Goal: Information Seeking & Learning: Learn about a topic

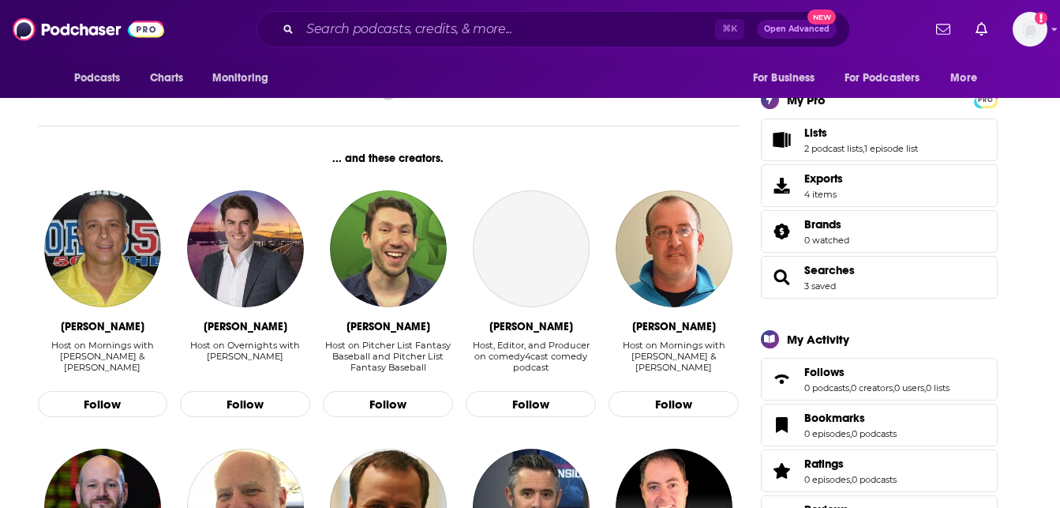
scroll to position [302, 0]
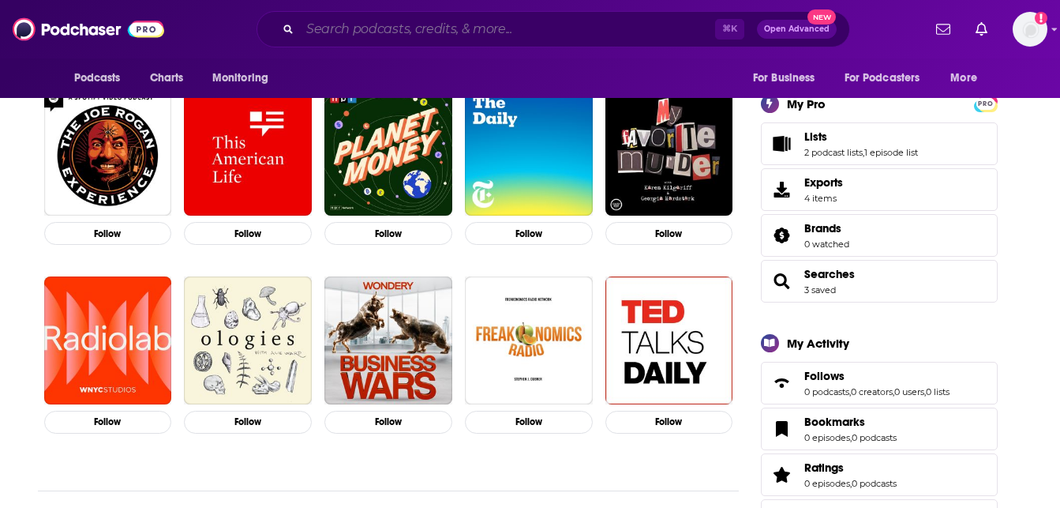
click at [302, 36] on input "Search podcasts, credits, & more..." at bounding box center [507, 29] width 415 height 25
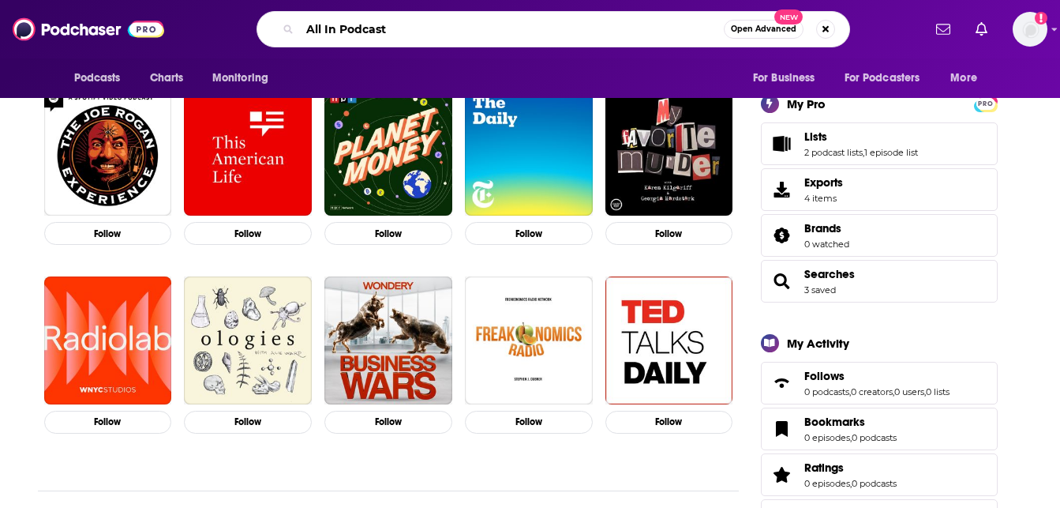
type input "All In Podcast"
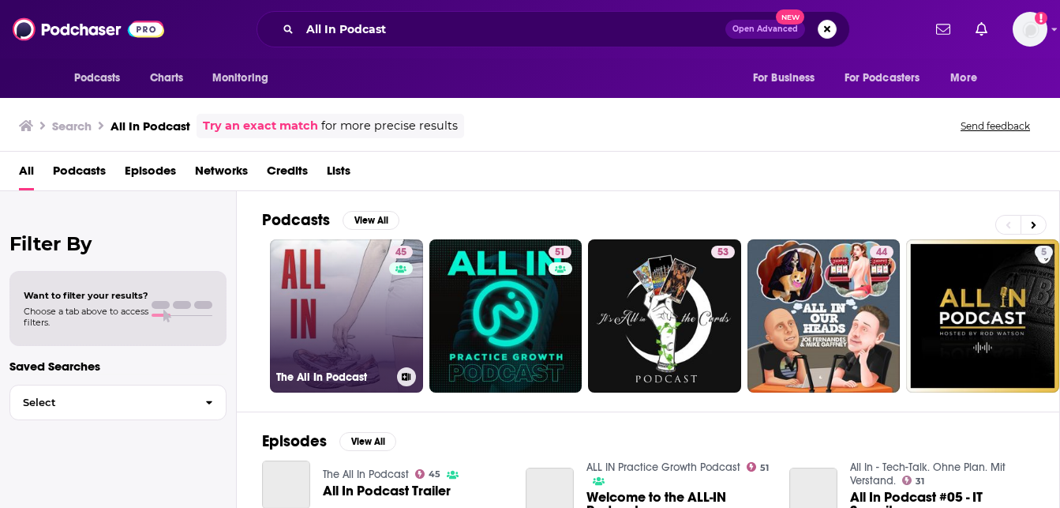
click at [419, 351] on link "45 The All In Podcast" at bounding box center [346, 315] width 153 height 153
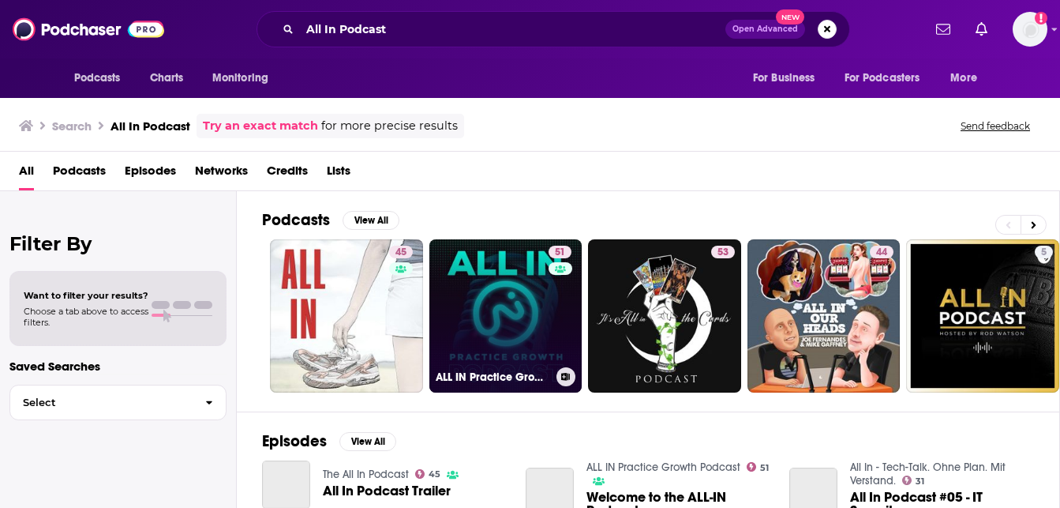
click at [550, 358] on link "51 ALL IN Practice Growth Podcast" at bounding box center [505, 315] width 153 height 153
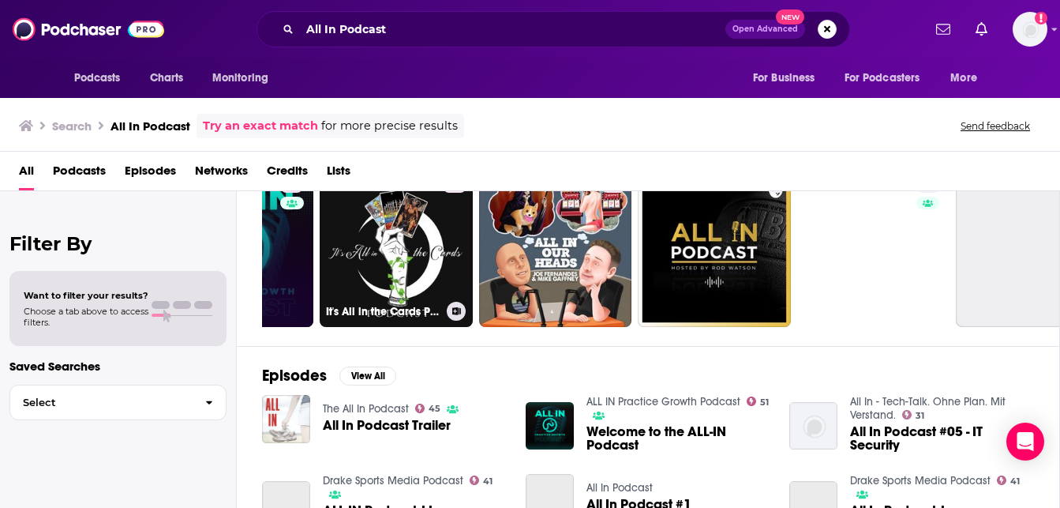
scroll to position [0, 298]
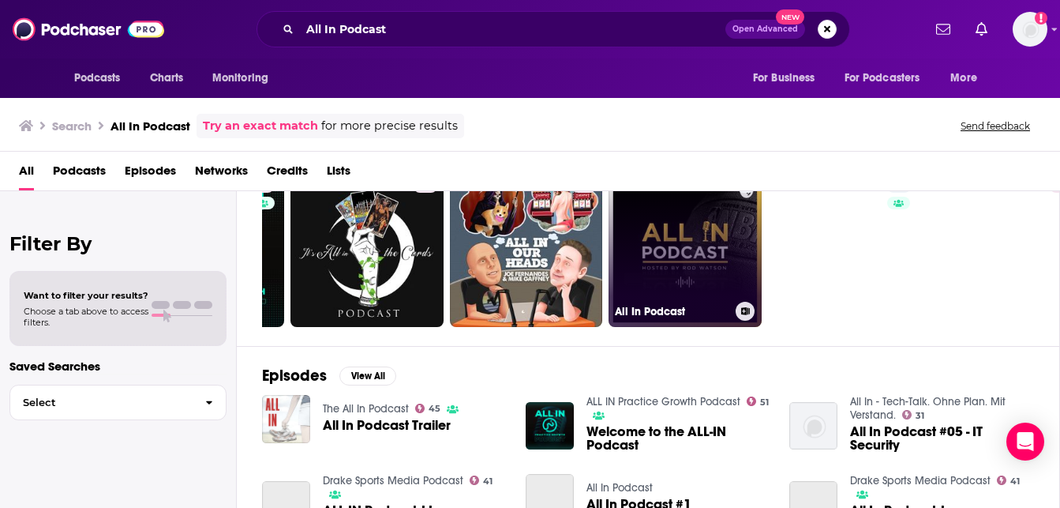
click at [725, 286] on link "5 All In Podcast" at bounding box center [685, 250] width 153 height 153
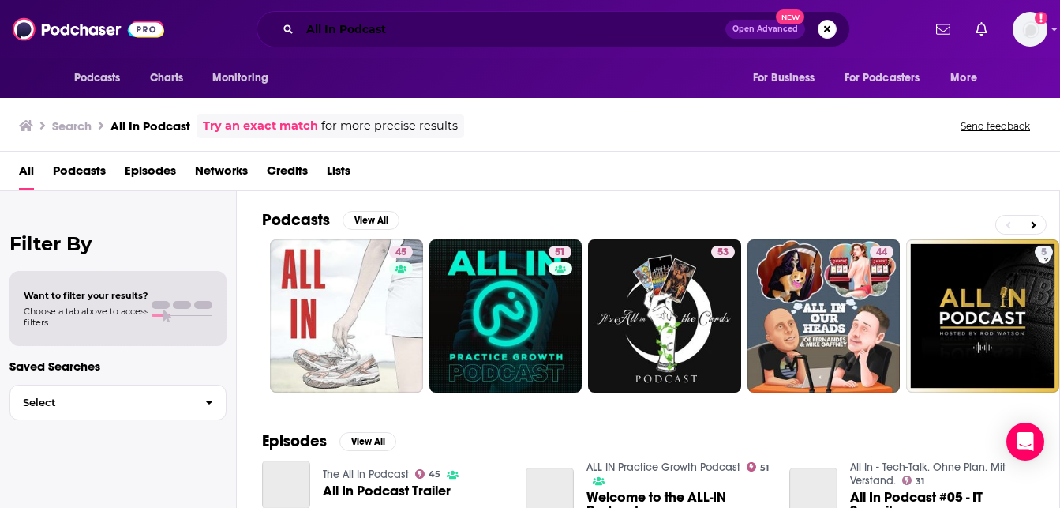
click at [300, 29] on input "All In Podcast" at bounding box center [513, 29] width 426 height 25
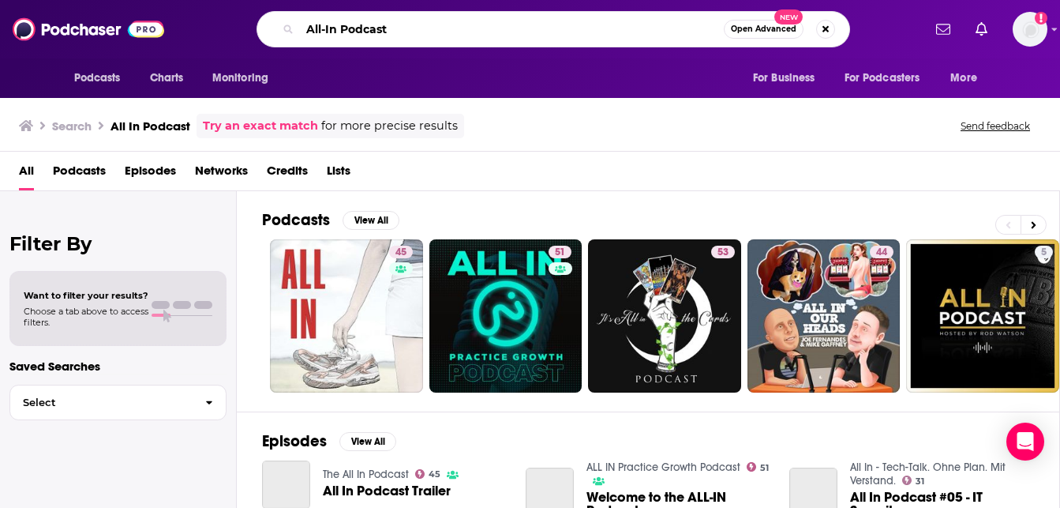
type input "All-In Podcast"
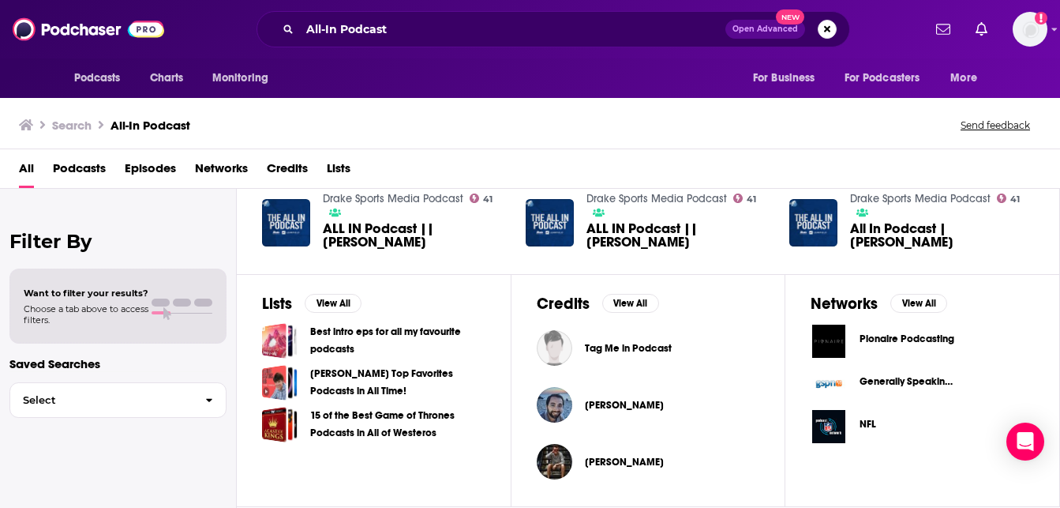
scroll to position [561, 0]
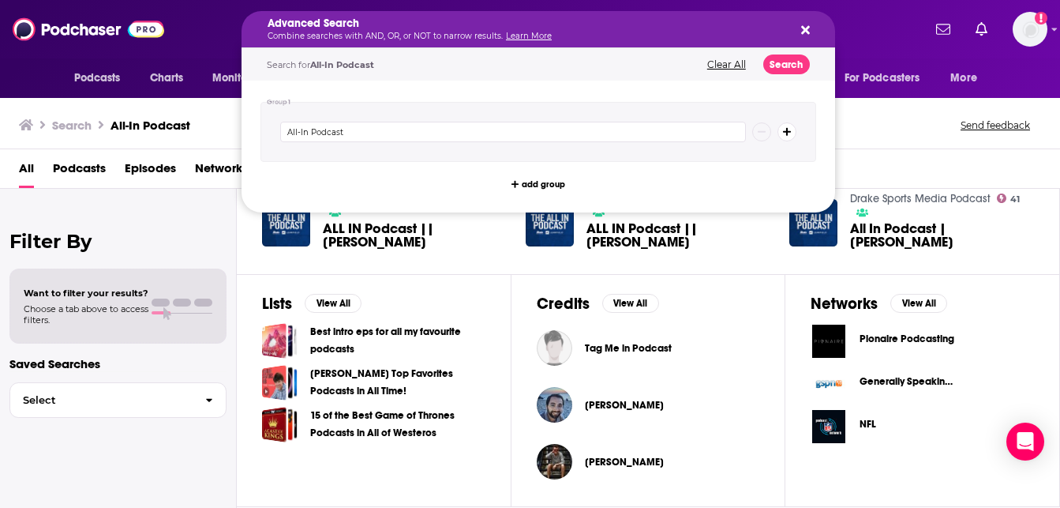
click at [272, 29] on h5 "Advanced Search" at bounding box center [526, 23] width 516 height 11
click at [271, 29] on h5 "Advanced Search" at bounding box center [526, 23] width 516 height 11
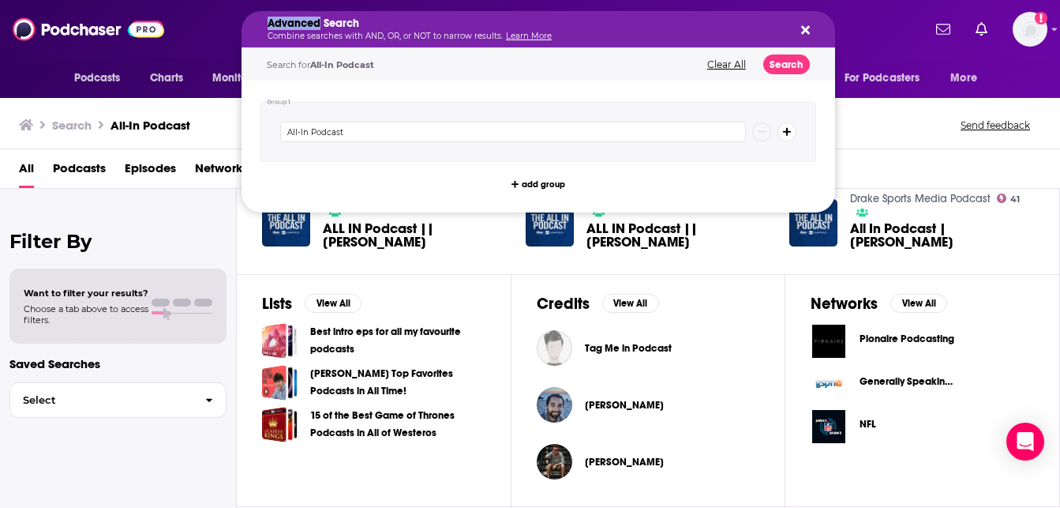
click at [810, 27] on icon "Search podcasts, credits, & more..." at bounding box center [805, 30] width 9 height 13
click at [329, 28] on h5 "Advanced Search" at bounding box center [526, 23] width 516 height 11
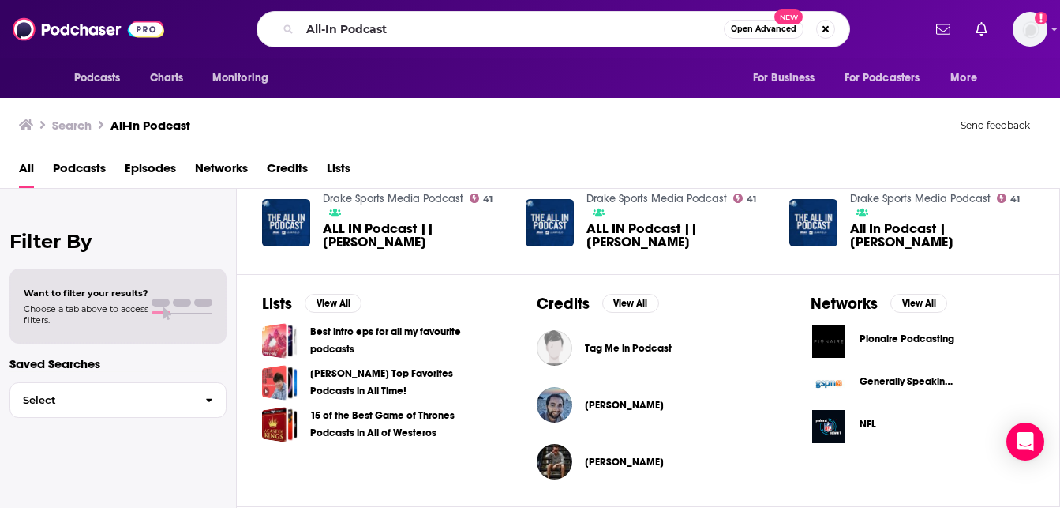
click at [81, 98] on div "Podcasts Charts Monitoring" at bounding box center [176, 77] width 226 height 39
click at [106, 170] on span "Podcasts" at bounding box center [79, 172] width 53 height 32
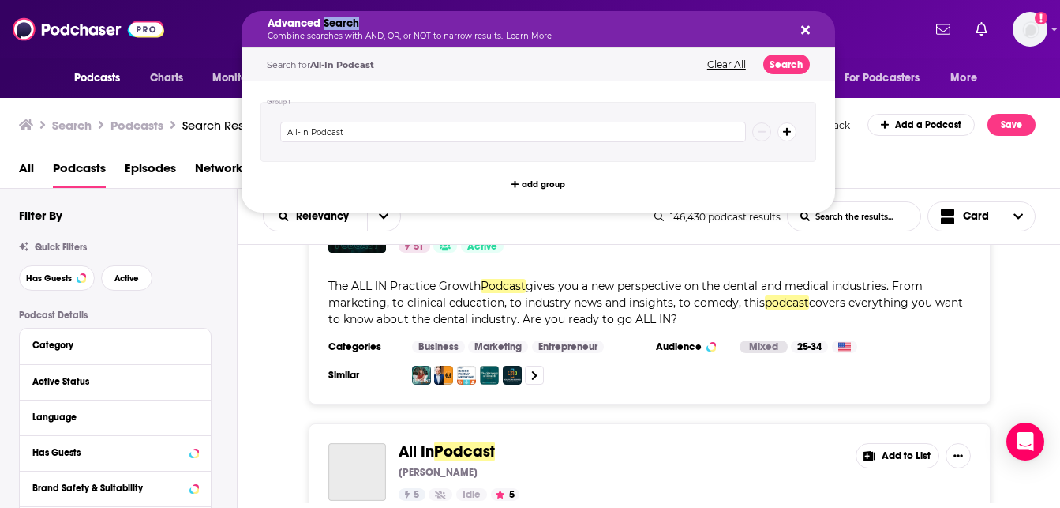
click at [299, 29] on h5 "Advanced Search" at bounding box center [526, 23] width 516 height 11
click at [751, 66] on button "Clear All" at bounding box center [727, 64] width 48 height 11
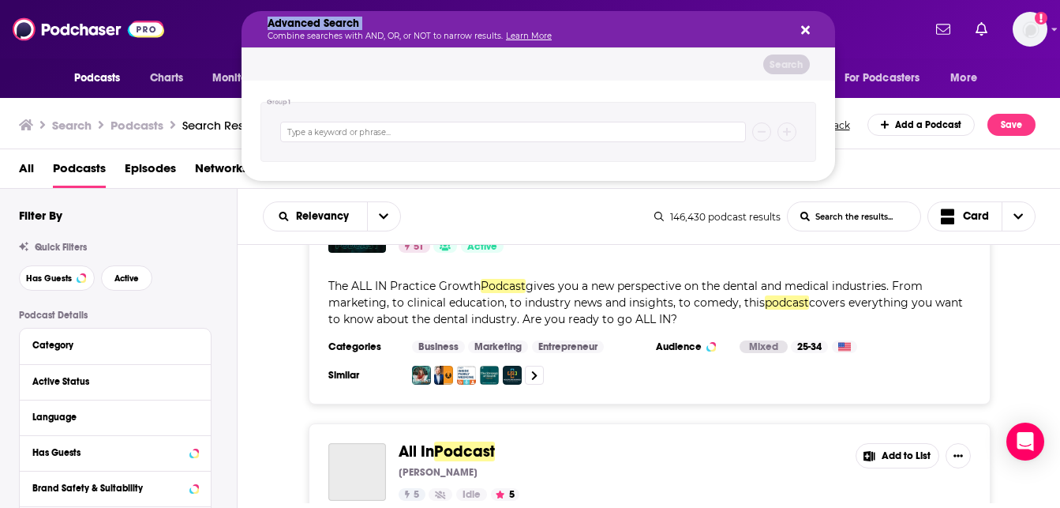
click at [810, 35] on icon "Search podcasts, credits, & more..." at bounding box center [805, 30] width 9 height 13
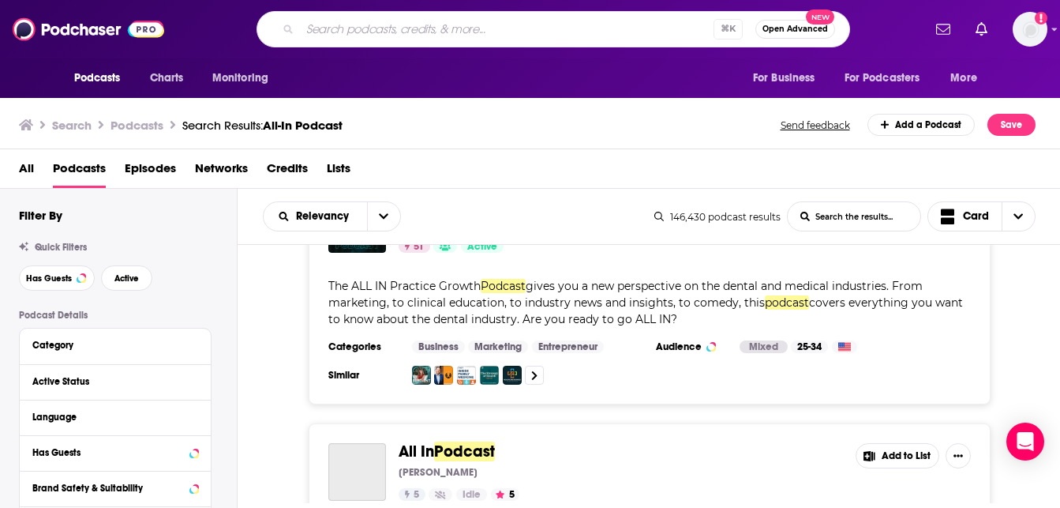
click at [485, 36] on input "Search podcasts, credits, & more..." at bounding box center [507, 29] width 414 height 25
type input "Top AI Podcasts"
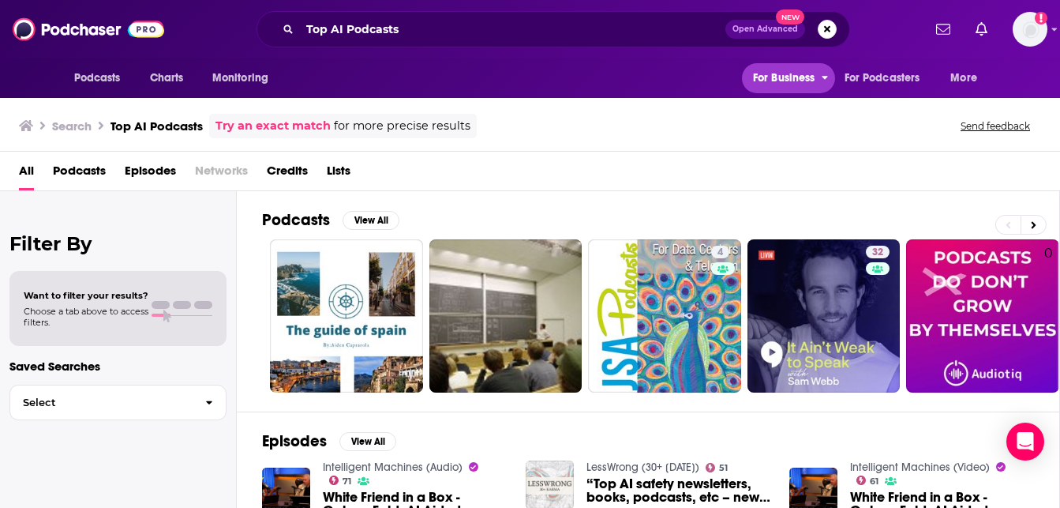
click at [753, 86] on span "For Business" at bounding box center [784, 78] width 62 height 22
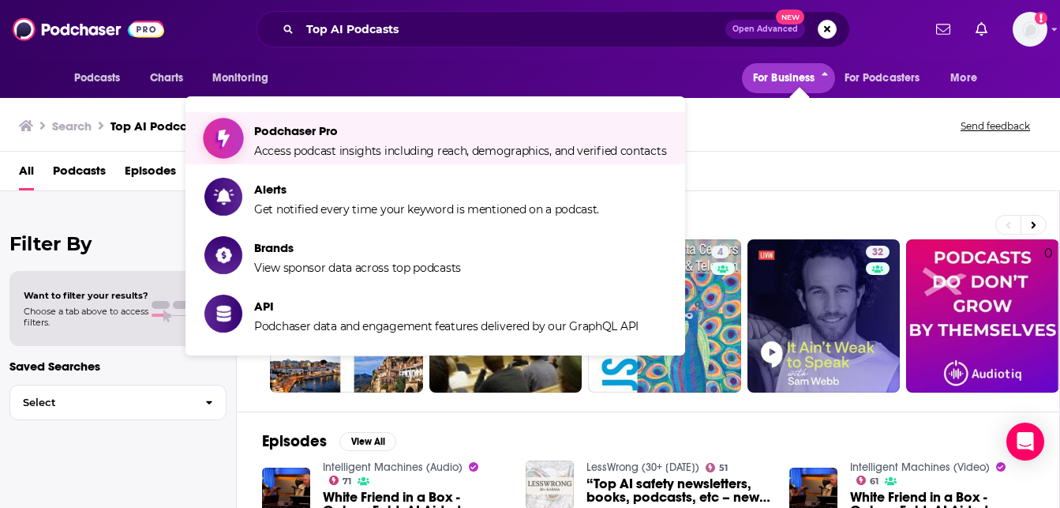
click at [636, 149] on span "Podchaser Pro Access podcast insights including reach, demographics, and verifi…" at bounding box center [460, 137] width 412 height 39
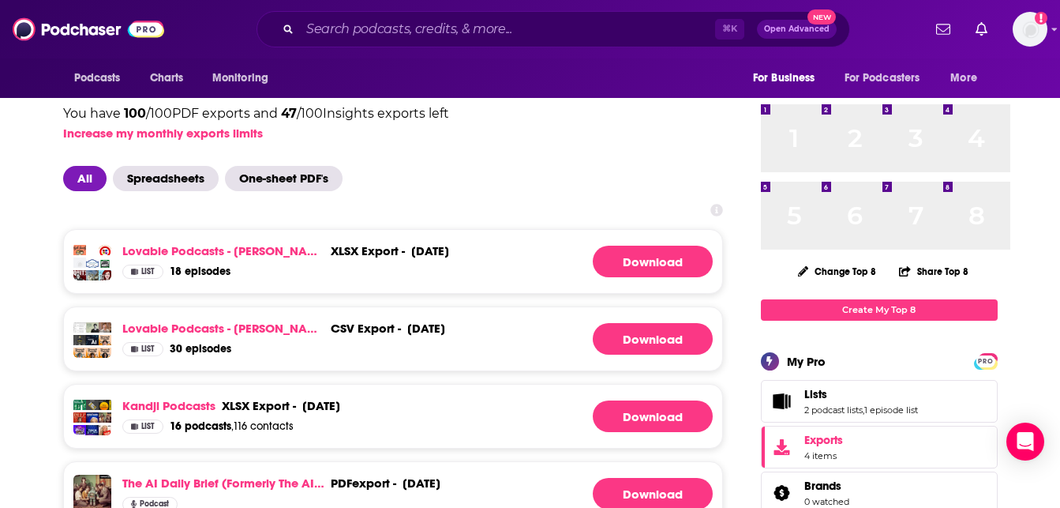
scroll to position [66, 0]
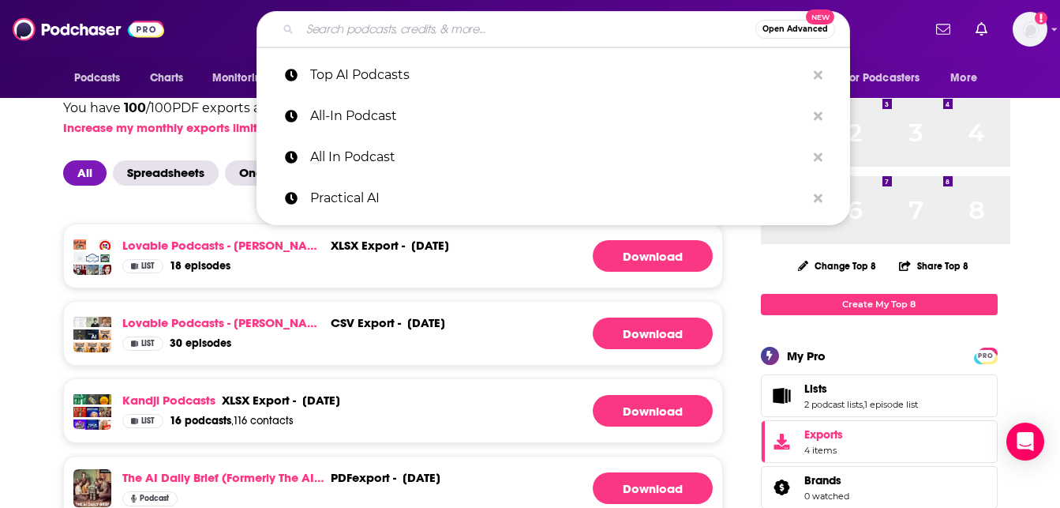
click at [459, 33] on input "Search podcasts, credits, & more..." at bounding box center [528, 29] width 456 height 25
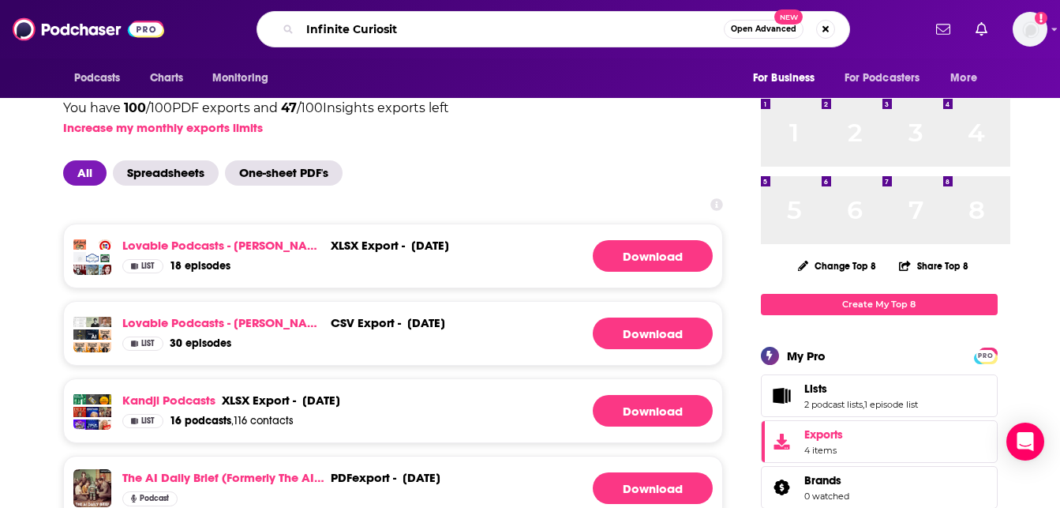
type input "Infinite Curiosity"
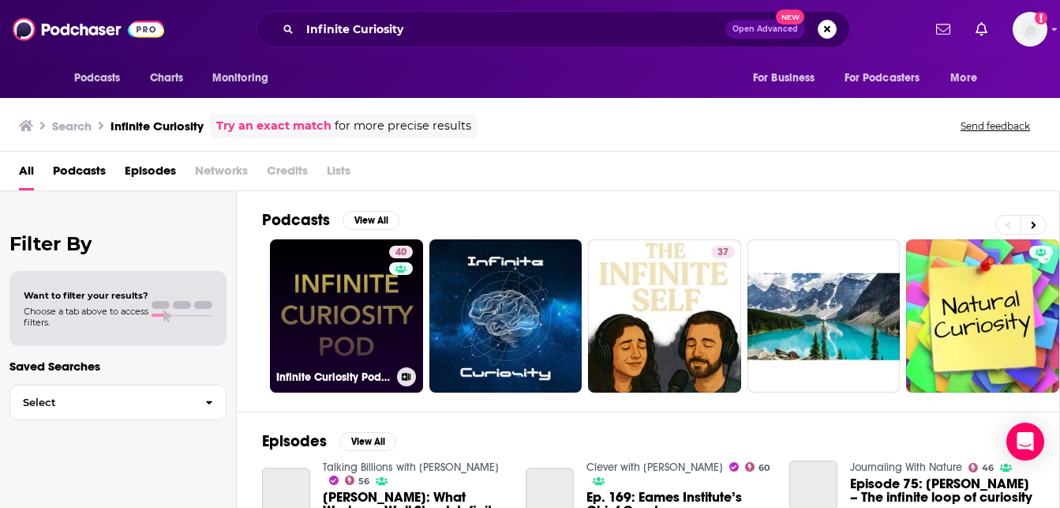
click at [404, 376] on link "40 Infinite Curiosity Pod with [PERSON_NAME]" at bounding box center [346, 315] width 153 height 153
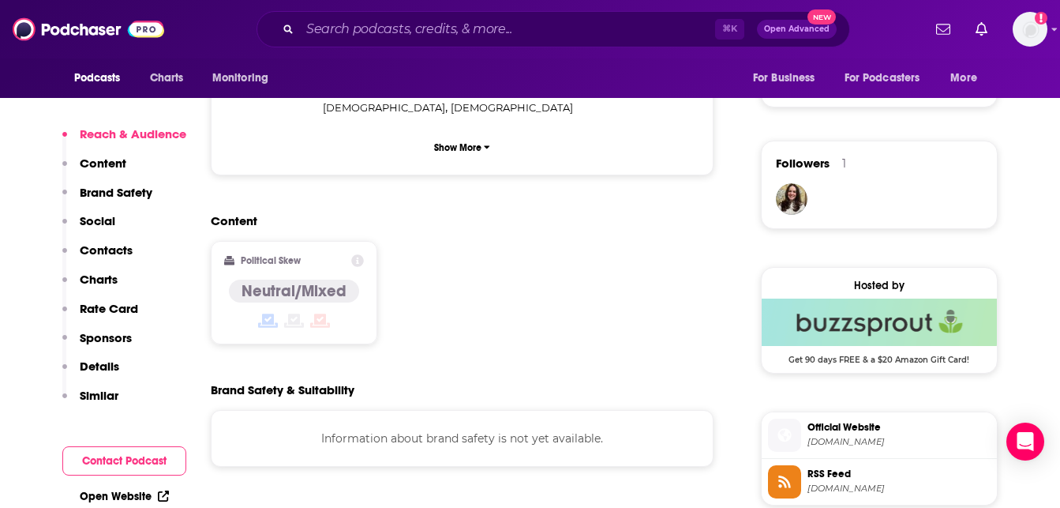
scroll to position [1078, 0]
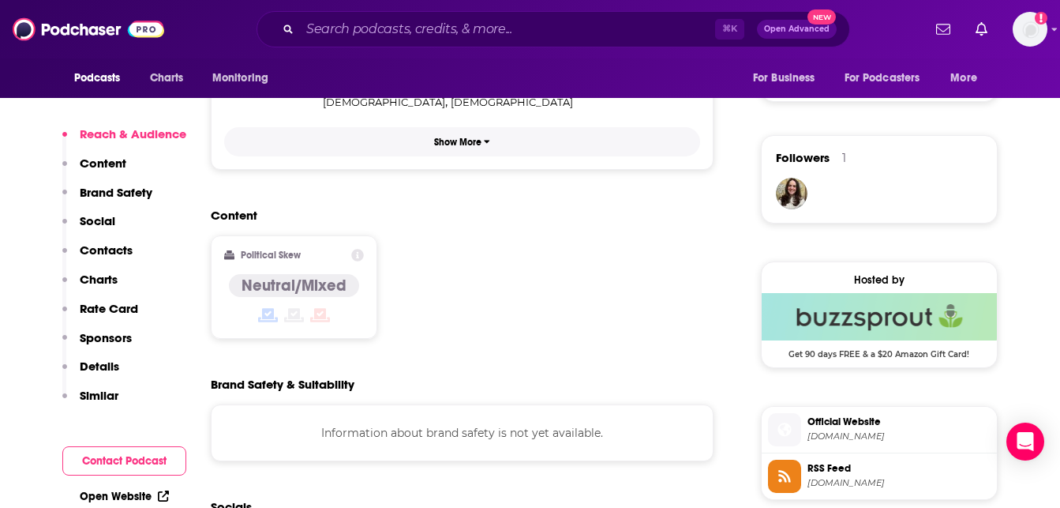
click at [433, 156] on button "Show More" at bounding box center [462, 141] width 477 height 29
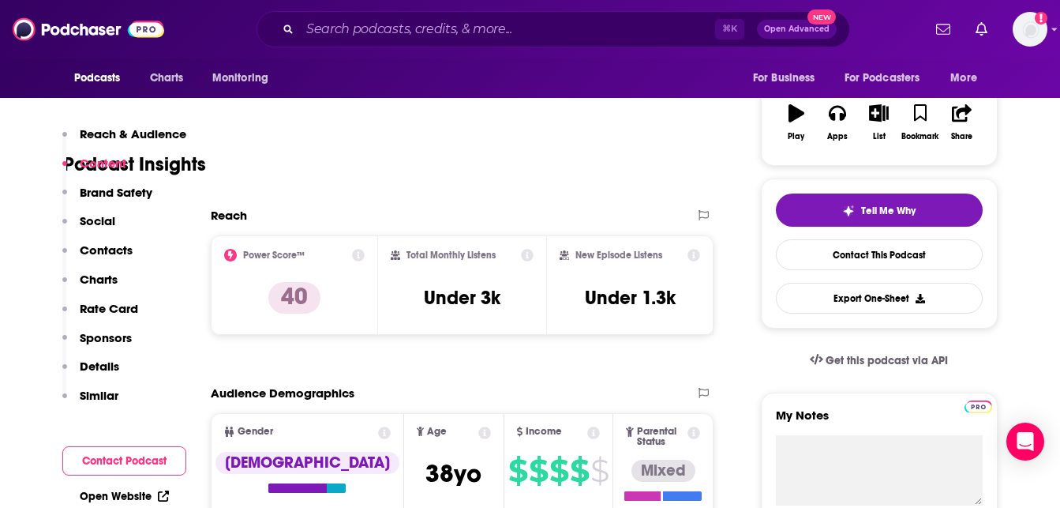
scroll to position [0, 0]
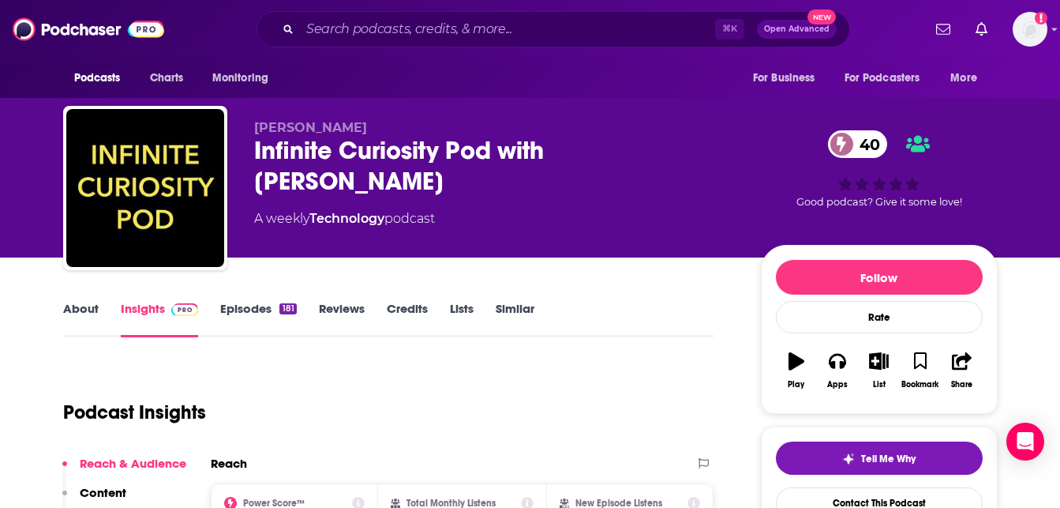
click at [272, 337] on link "Episodes 181" at bounding box center [258, 319] width 76 height 36
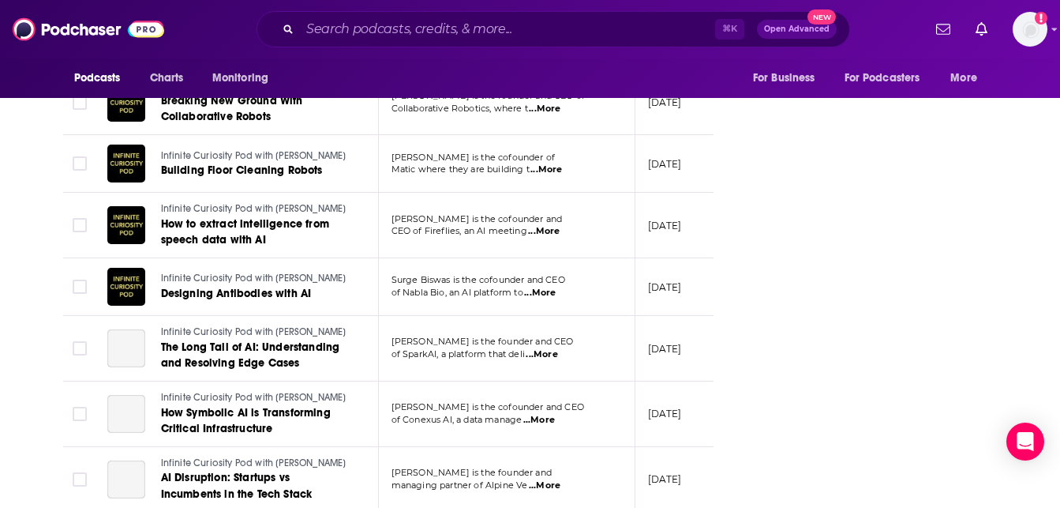
scroll to position [2377, 0]
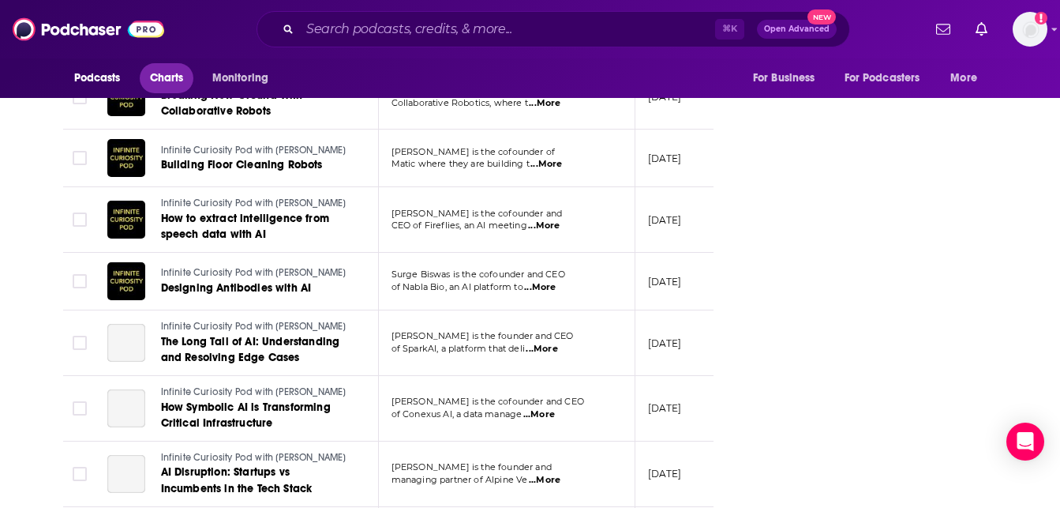
click at [182, 87] on span "Charts" at bounding box center [167, 78] width 34 height 22
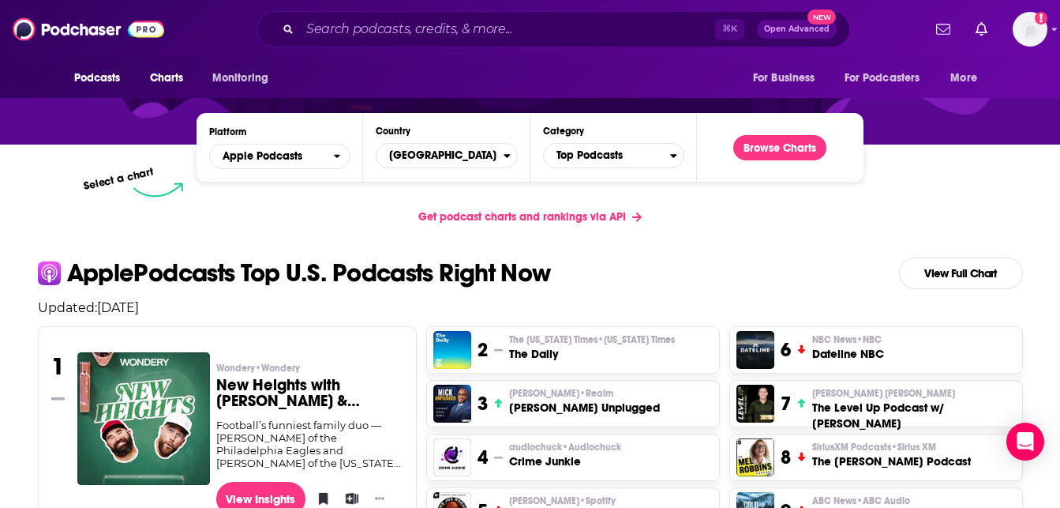
scroll to position [218, 0]
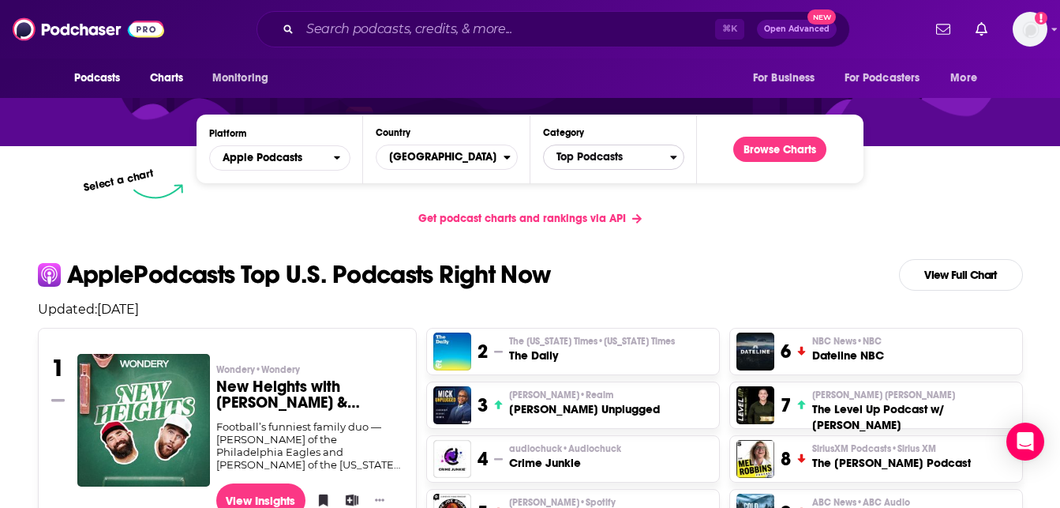
click at [670, 171] on span "Top Podcasts" at bounding box center [607, 157] width 126 height 27
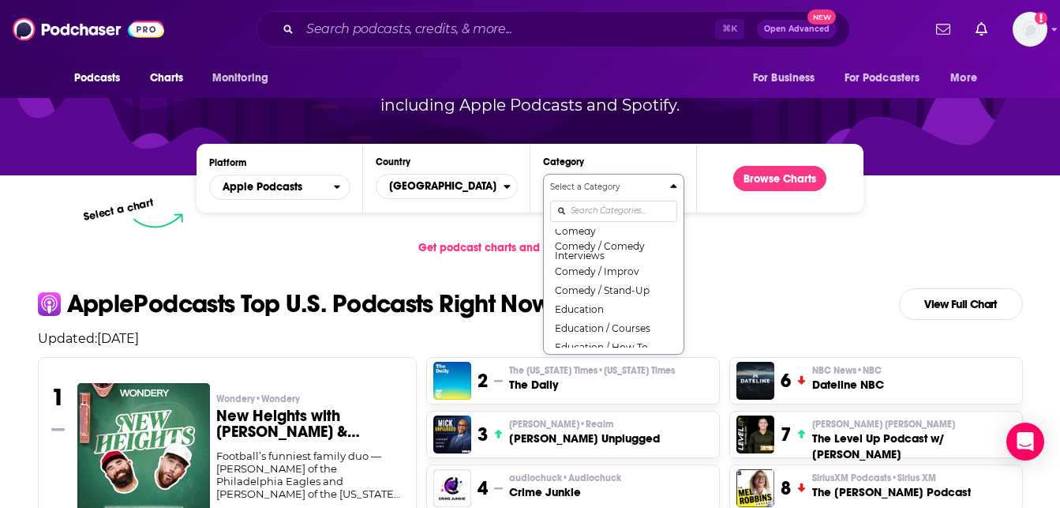
scroll to position [253, 143]
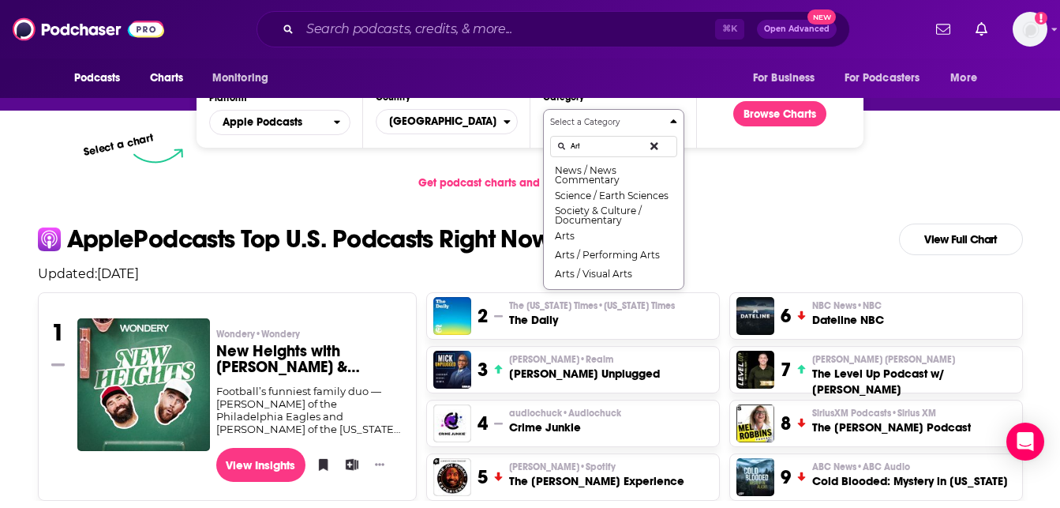
scroll to position [0, 0]
type input "A"
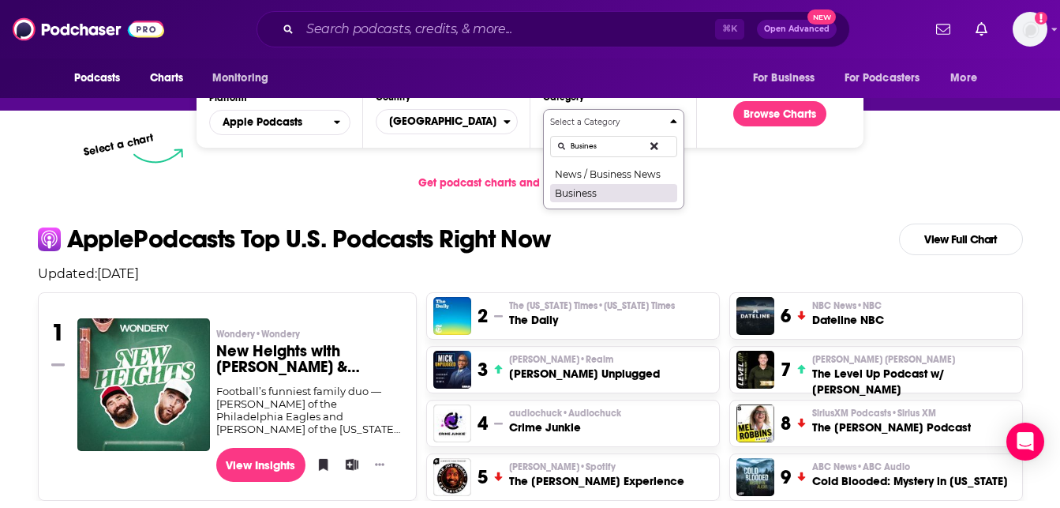
type input "Busines"
click at [587, 202] on button "Business" at bounding box center [613, 192] width 127 height 19
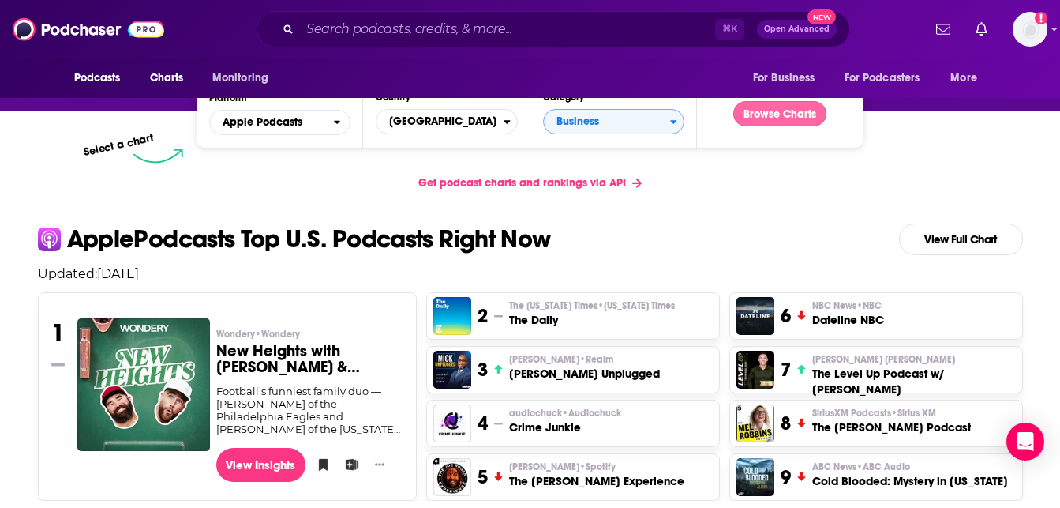
click at [768, 126] on button "Browse Charts" at bounding box center [779, 113] width 93 height 25
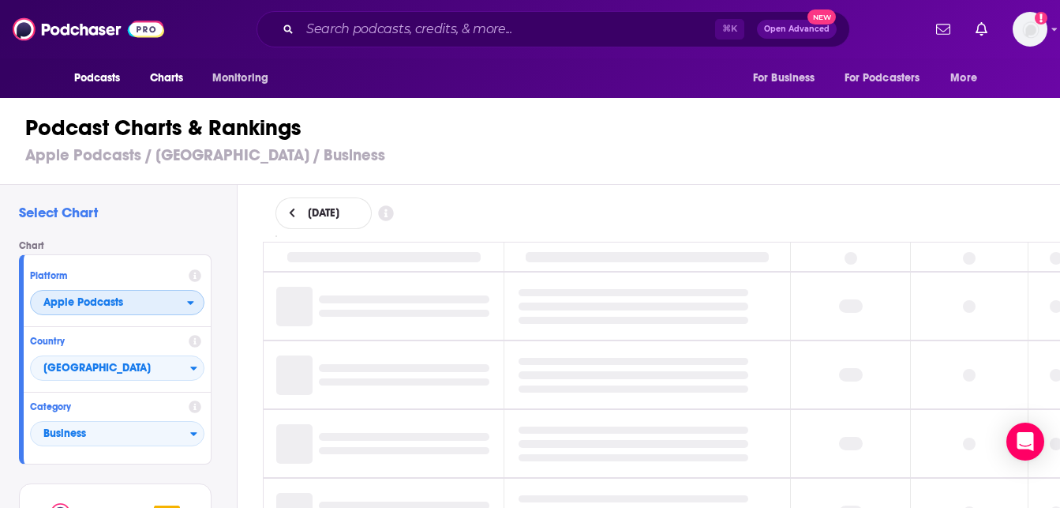
click at [187, 317] on span "Apple Podcasts" at bounding box center [109, 303] width 156 height 27
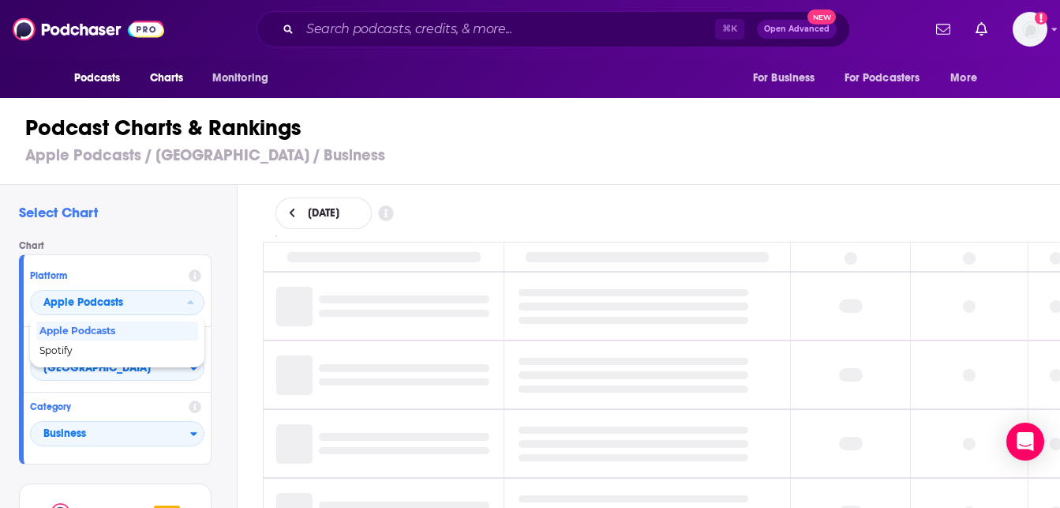
click at [477, 142] on h1 "Podcast Charts & Rankings" at bounding box center [536, 128] width 1023 height 28
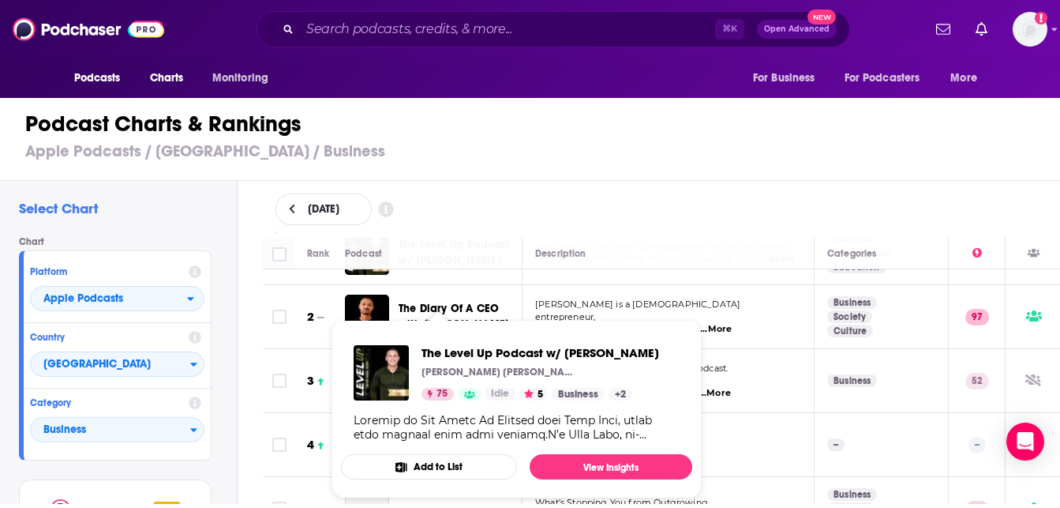
scroll to position [37, 0]
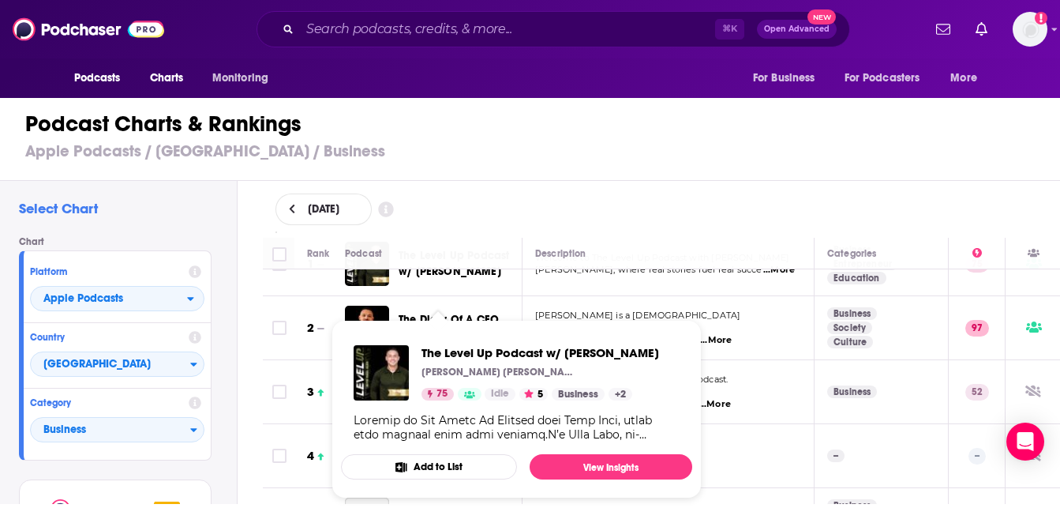
click at [708, 138] on h1 "Podcast Charts & Rankings" at bounding box center [536, 124] width 1023 height 28
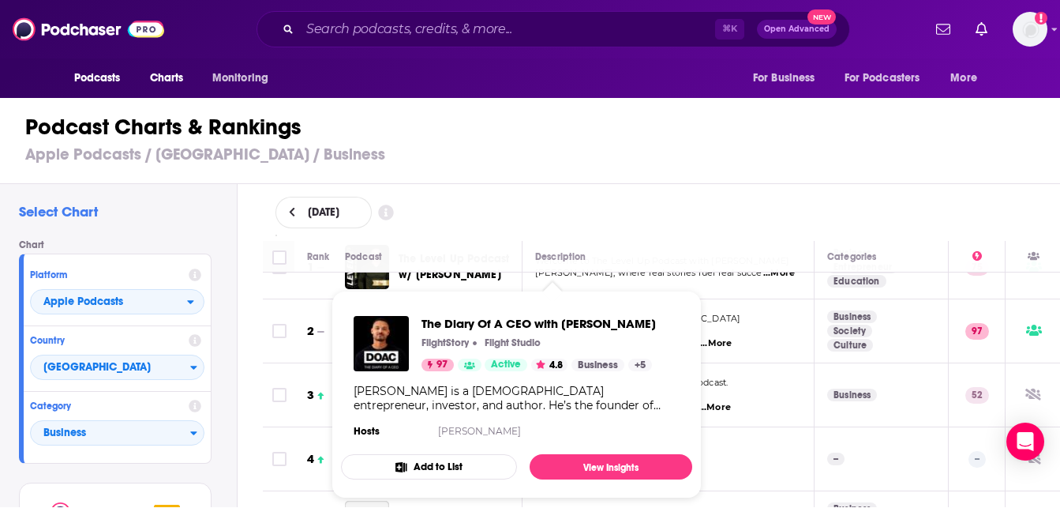
click at [537, 380] on div "The Diary Of A CEO with [PERSON_NAME] FlightStory Flight Studio 97 Active 4.8 B…" at bounding box center [516, 378] width 351 height 151
click at [612, 478] on link "View Insights" at bounding box center [611, 466] width 163 height 25
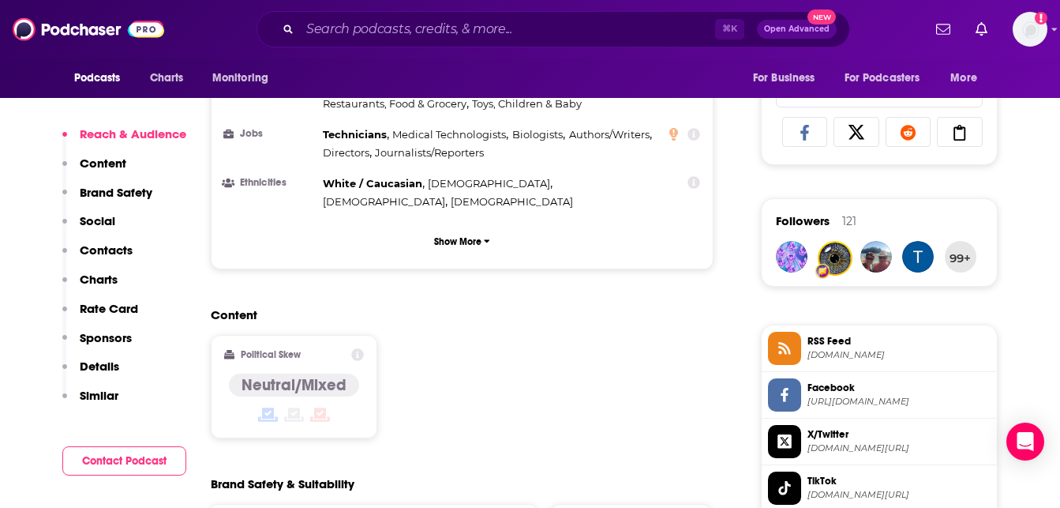
scroll to position [1036, 0]
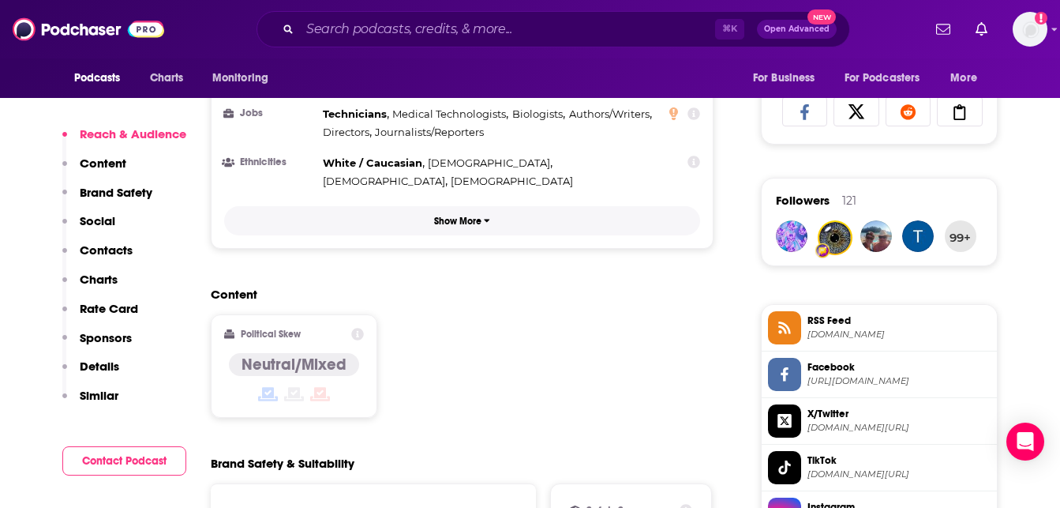
click at [590, 235] on button "Show More" at bounding box center [462, 220] width 477 height 29
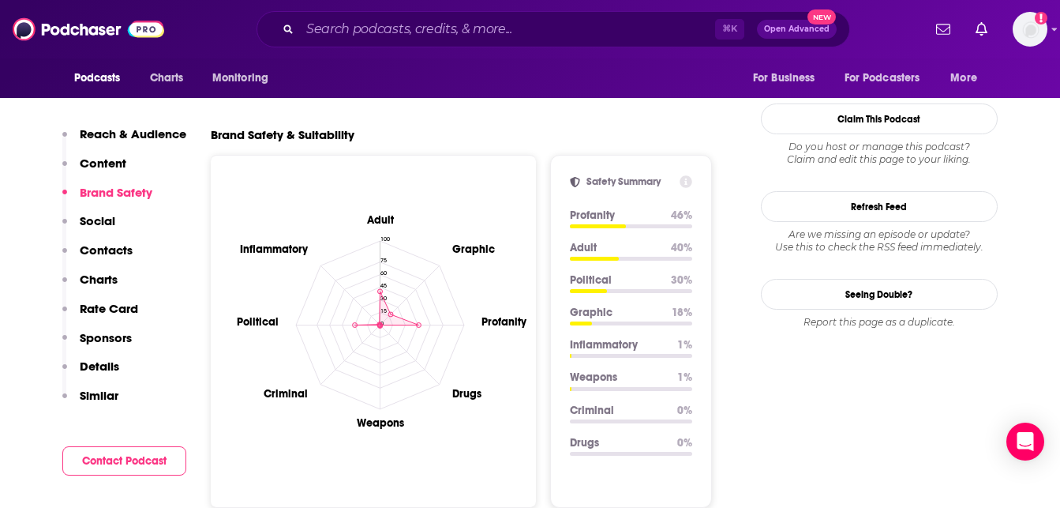
scroll to position [0, 0]
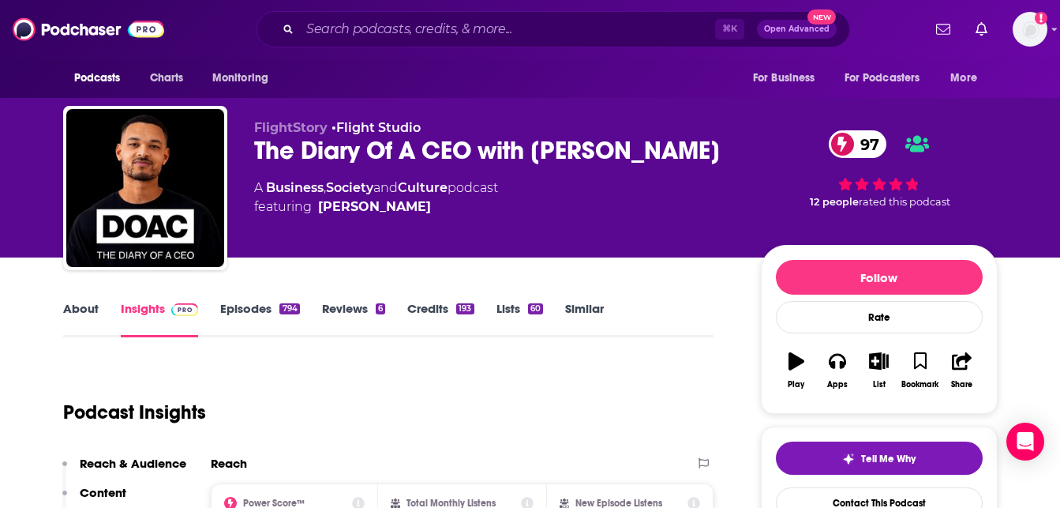
click at [283, 337] on link "Episodes 794" at bounding box center [259, 319] width 79 height 36
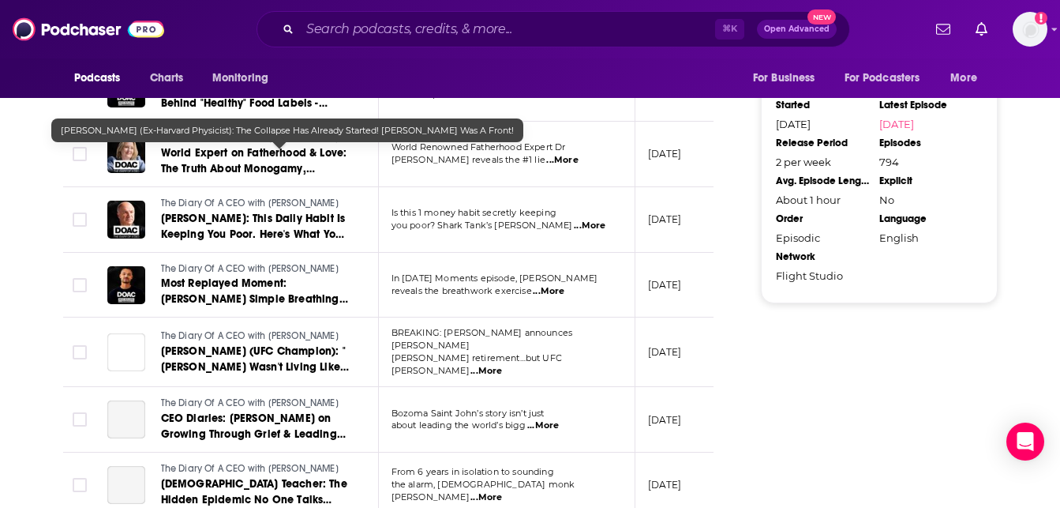
scroll to position [1649, 0]
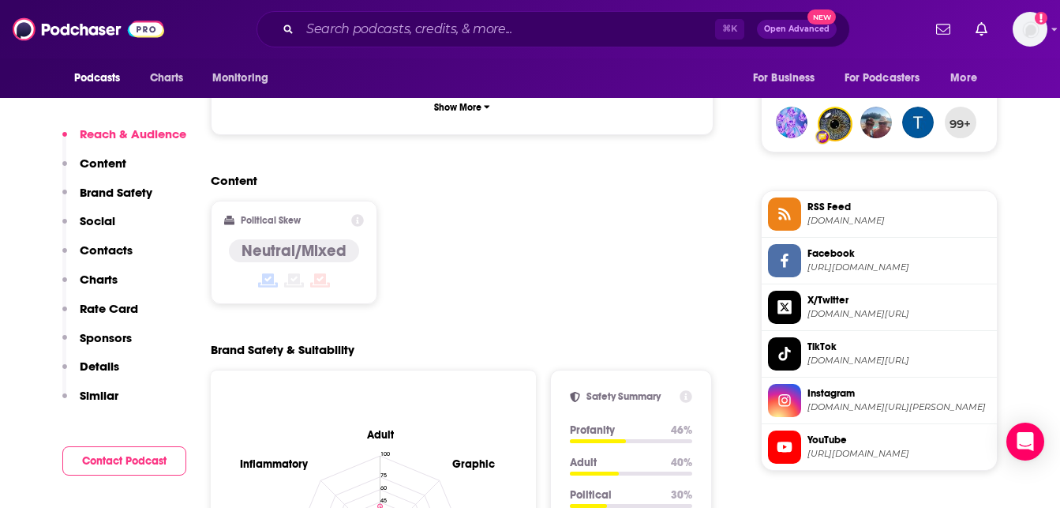
scroll to position [1153, 0]
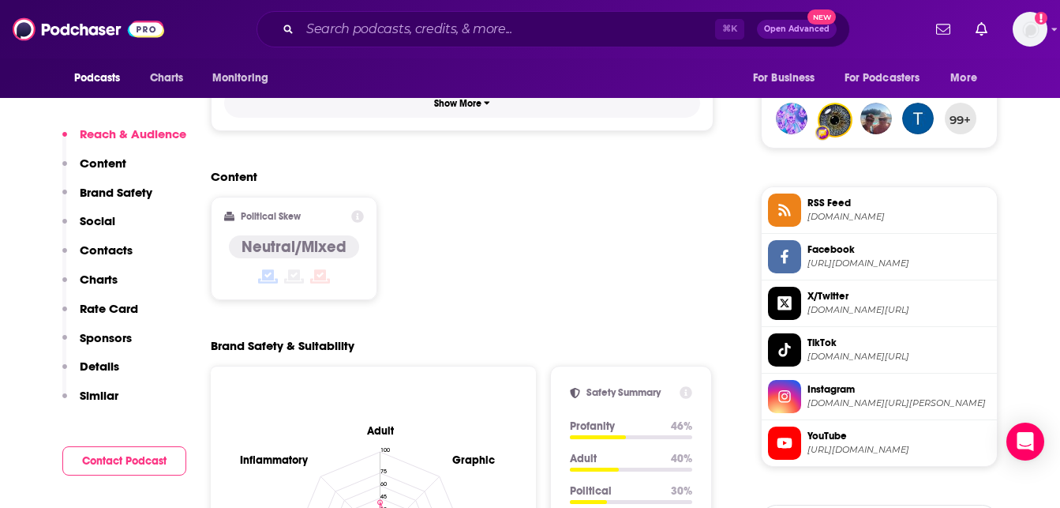
click at [482, 109] on p "Show More" at bounding box center [457, 103] width 47 height 11
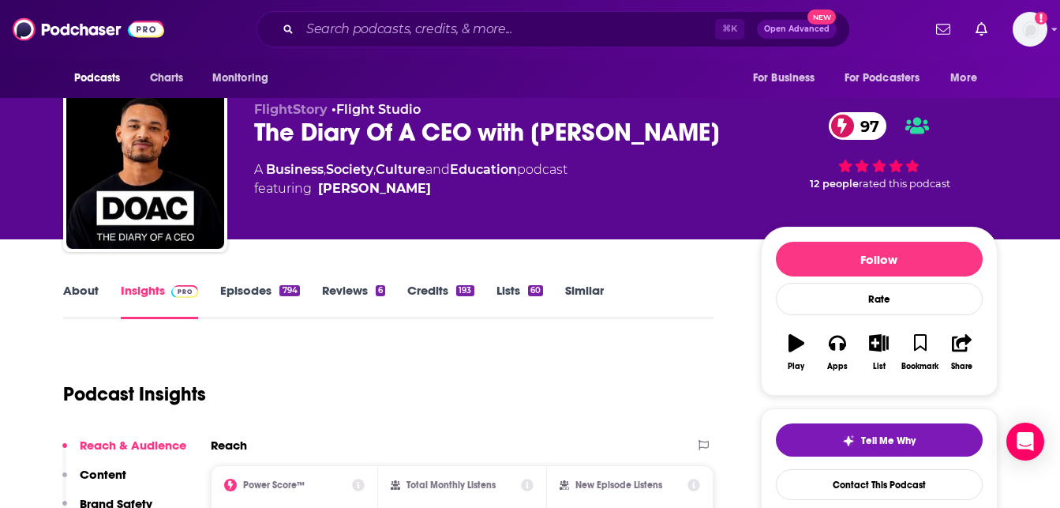
scroll to position [0, 0]
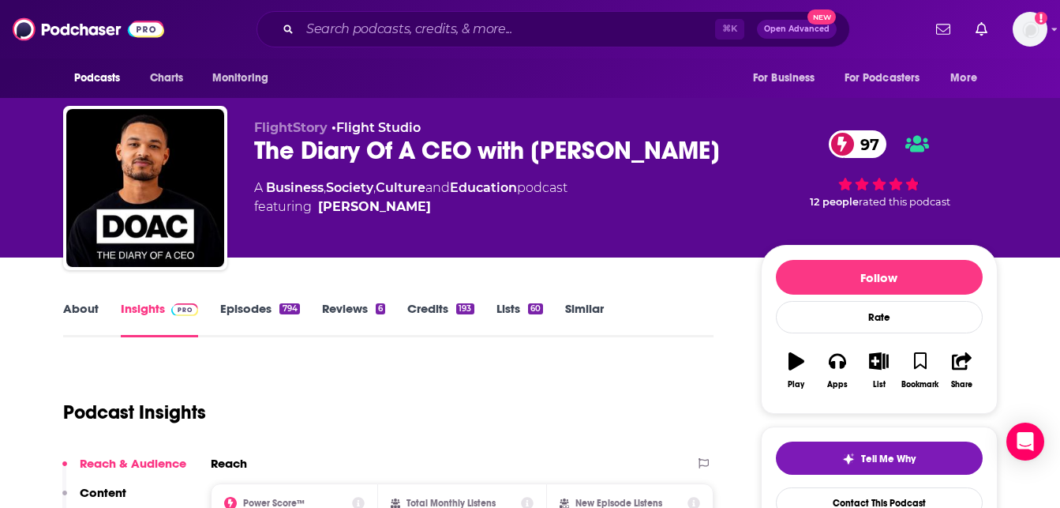
click at [543, 337] on link "Lists 60" at bounding box center [520, 319] width 47 height 36
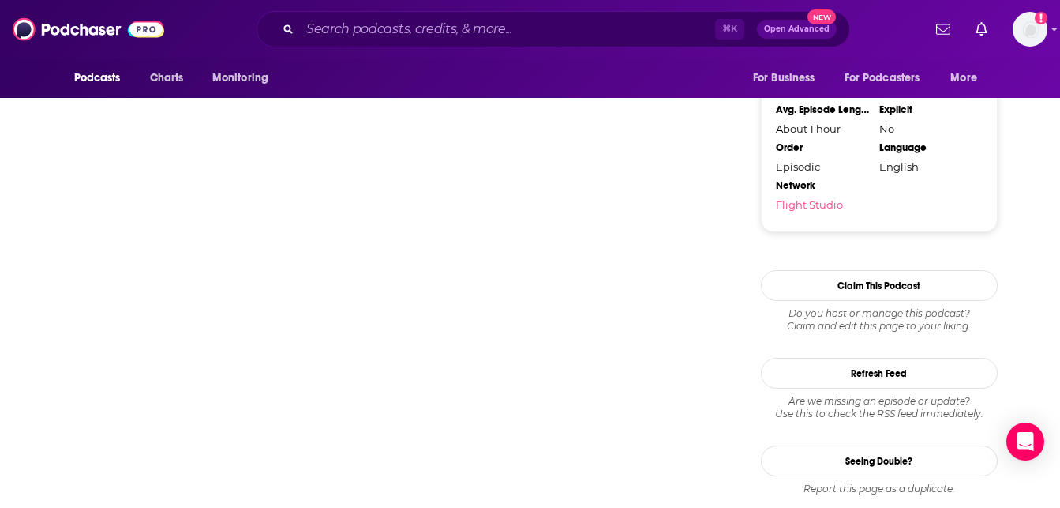
scroll to position [2392, 0]
